Goal: Browse casually: Explore the website without a specific task or goal

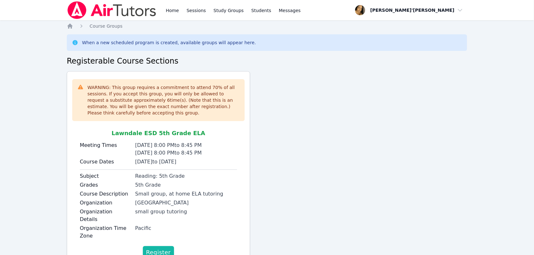
click at [167, 248] on span "Register" at bounding box center [158, 252] width 25 height 9
click at [159, 248] on span "Register" at bounding box center [158, 252] width 25 height 9
click at [42, 15] on nav "Home Sessions Study Groups Students Messages Open user menu Lee'Tayna Hostick O…" at bounding box center [267, 10] width 534 height 20
click at [162, 251] on button "Register" at bounding box center [158, 252] width 31 height 13
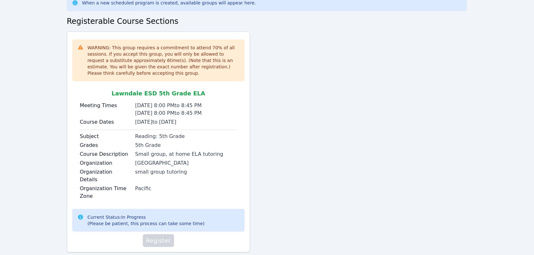
scroll to position [47, 0]
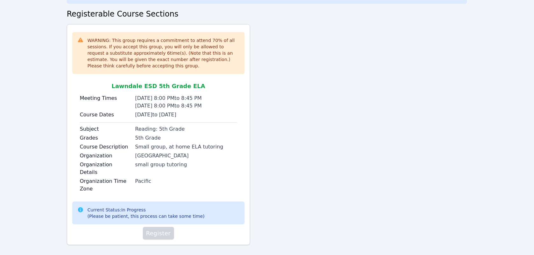
click at [15, 155] on div "Home Sessions Study Groups Students Messages Open user menu Lee'Tayna Hostick O…" at bounding box center [267, 108] width 534 height 310
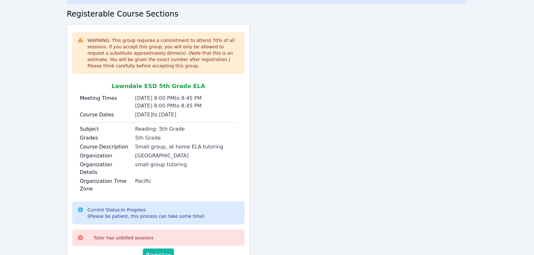
click at [15, 155] on div "Home Sessions Study Groups Students Messages Open user menu Lee'Tayna Hostick O…" at bounding box center [267, 119] width 534 height 332
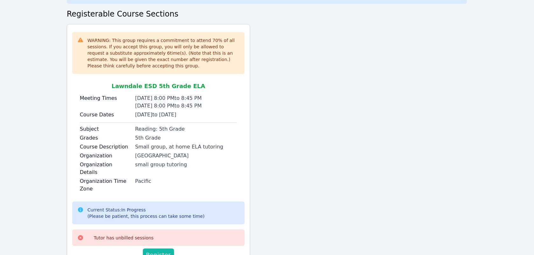
click at [15, 155] on div "Home Sessions Study Groups Students Messages Open user menu Lee'Tayna Hostick O…" at bounding box center [267, 119] width 534 height 332
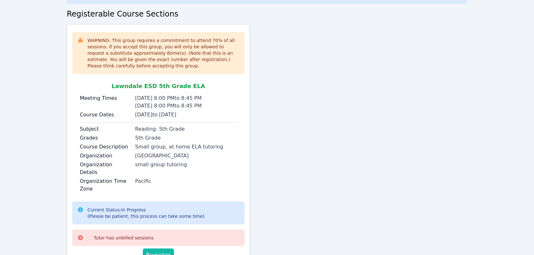
click at [15, 155] on div "Home Sessions Study Groups Students Messages Open user menu Lee'Tayna Hostick O…" at bounding box center [267, 119] width 534 height 332
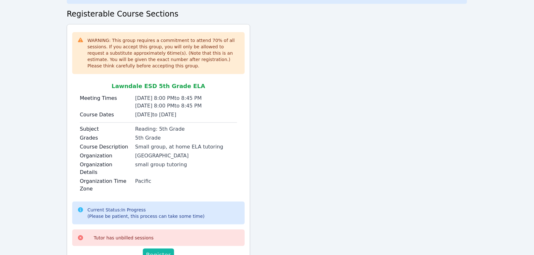
click at [15, 155] on div "Home Sessions Study Groups Students Messages Open user menu Lee'Tayna Hostick O…" at bounding box center [267, 119] width 534 height 332
click at [151, 251] on span "Register" at bounding box center [158, 255] width 25 height 9
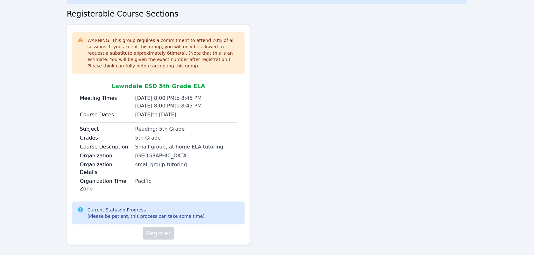
click at [151, 247] on div "Home Course Groups When a new scheduled program is created, available groups wi…" at bounding box center [267, 119] width 401 height 287
click at [16, 18] on div "Home Sessions Study Groups Students Messages Open user menu Lee'Tayna Hostick O…" at bounding box center [267, 108] width 534 height 310
click at [17, 17] on div "Home Sessions Study Groups Students Messages Open user menu Lee'Tayna Hostick O…" at bounding box center [267, 108] width 534 height 310
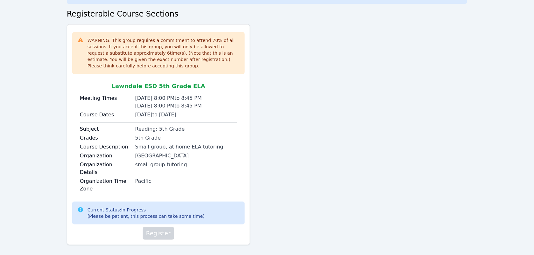
click at [17, 17] on div "Home Sessions Study Groups Students Messages Open user menu Lee'Tayna Hostick O…" at bounding box center [267, 108] width 534 height 310
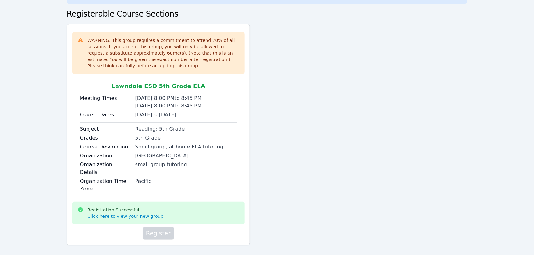
click at [17, 17] on div "Home Sessions Study Groups Students Messages Open user menu Lee'Tayna Hostick O…" at bounding box center [267, 108] width 534 height 310
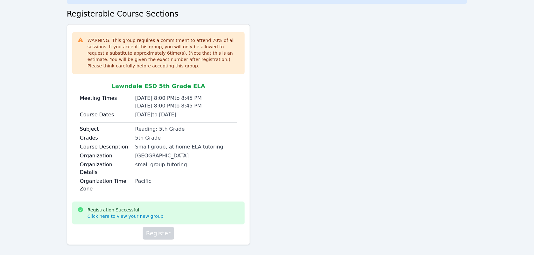
click at [17, 17] on div "Home Sessions Study Groups Students Messages Open user menu Lee'Tayna Hostick O…" at bounding box center [267, 108] width 534 height 310
